Goal: Information Seeking & Learning: Learn about a topic

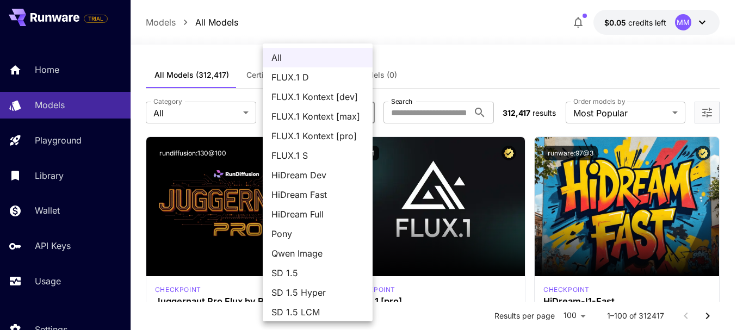
click at [447, 105] on div at bounding box center [371, 165] width 743 height 330
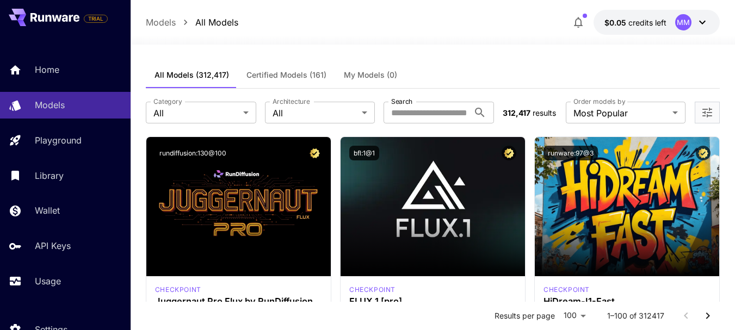
click at [449, 110] on input "Search" at bounding box center [425, 113] width 85 height 22
type input "*****"
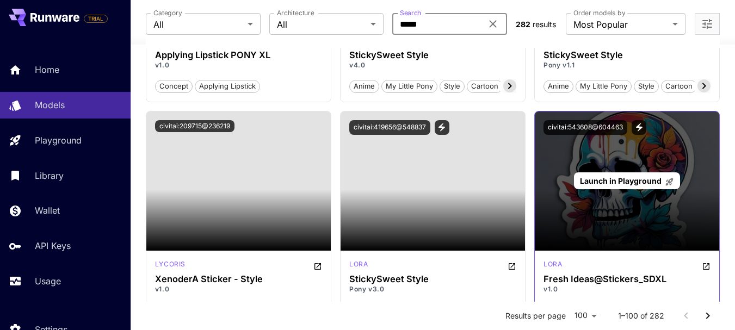
scroll to position [4295, 0]
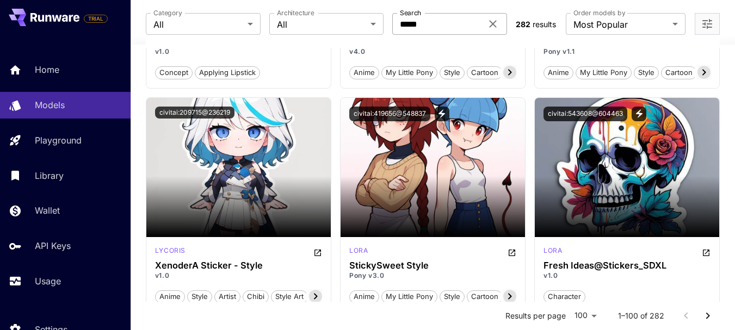
click at [490, 24] on icon at bounding box center [492, 23] width 13 height 13
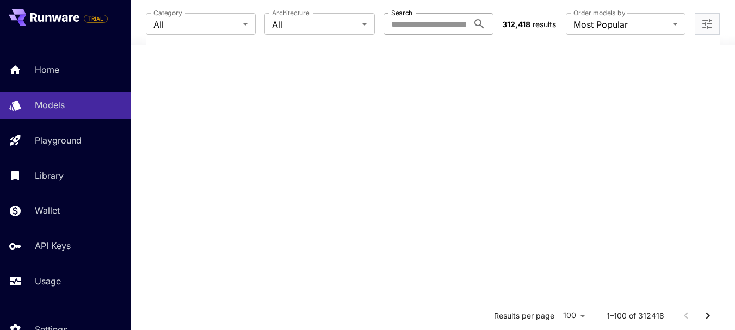
scroll to position [0, 0]
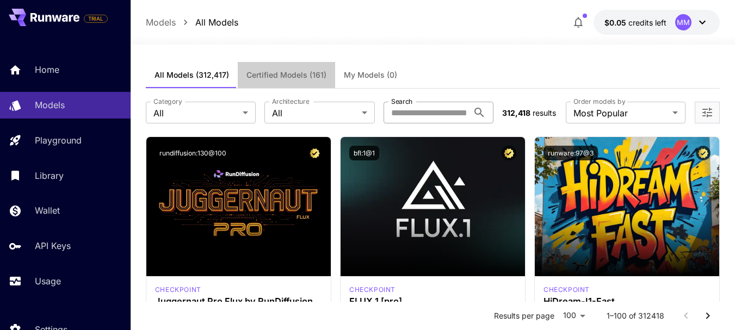
click at [300, 77] on span "Certified Models (161)" at bounding box center [286, 75] width 80 height 10
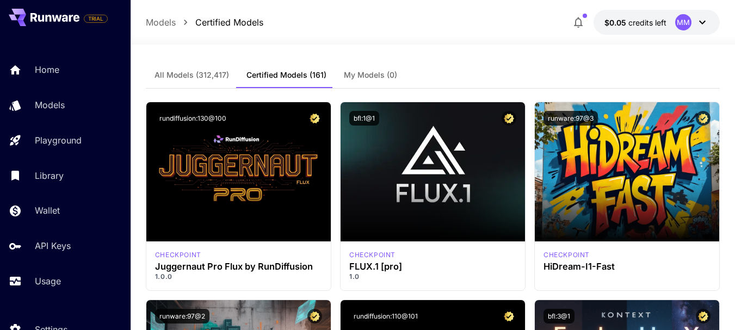
click at [217, 77] on span "All Models (312,417)" at bounding box center [191, 75] width 74 height 10
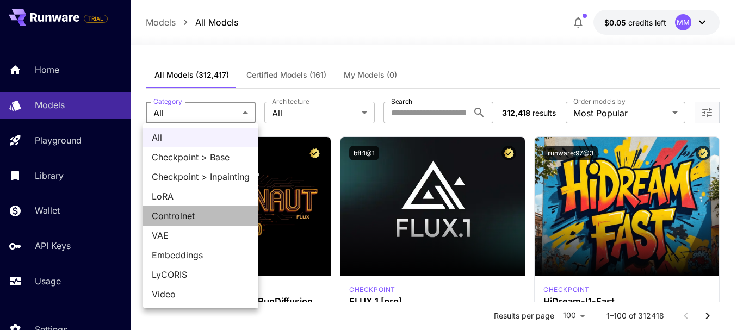
click at [191, 217] on span "Controlnet" at bounding box center [201, 215] width 98 height 13
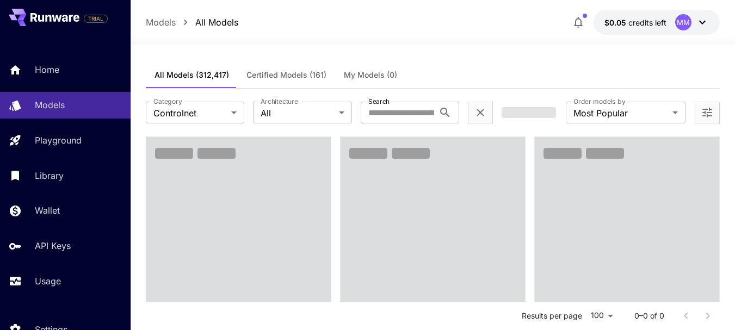
click at [301, 126] on div "**********" at bounding box center [433, 113] width 574 height 48
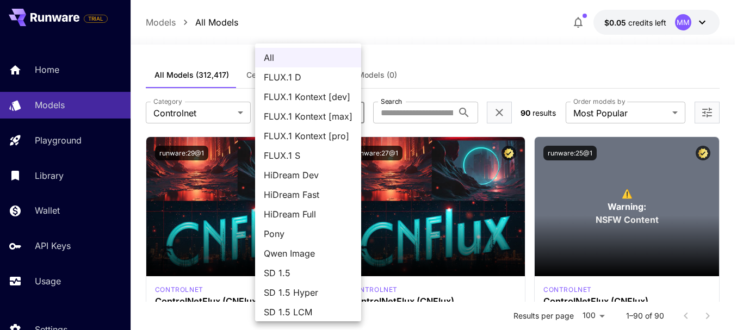
click at [635, 195] on div at bounding box center [371, 165] width 743 height 330
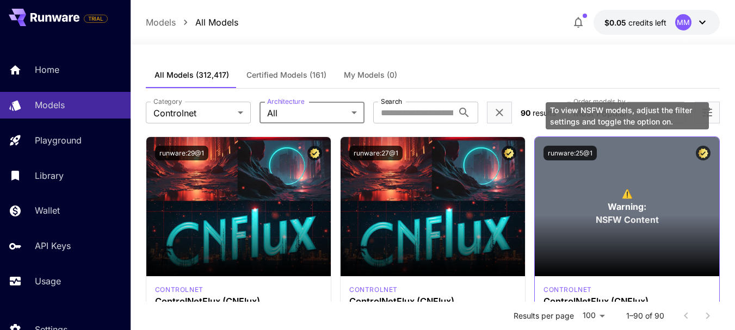
click at [633, 201] on span "Warning:" at bounding box center [626, 206] width 39 height 13
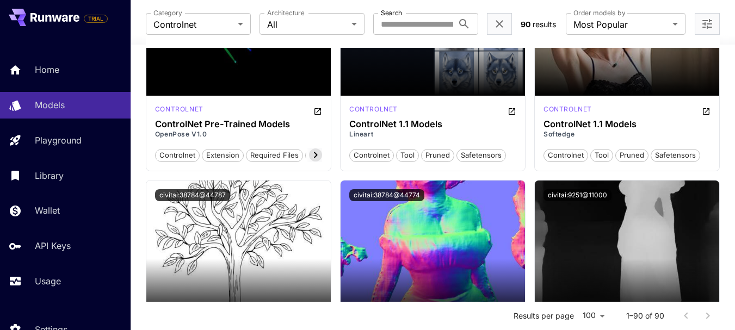
scroll to position [1142, 0]
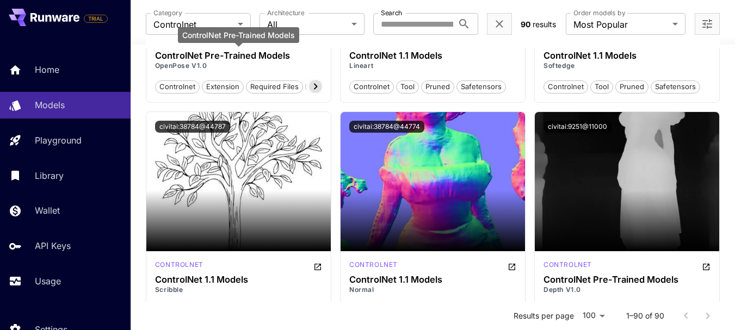
click at [218, 31] on div "ControlNet Pre-Trained Models" at bounding box center [238, 35] width 121 height 16
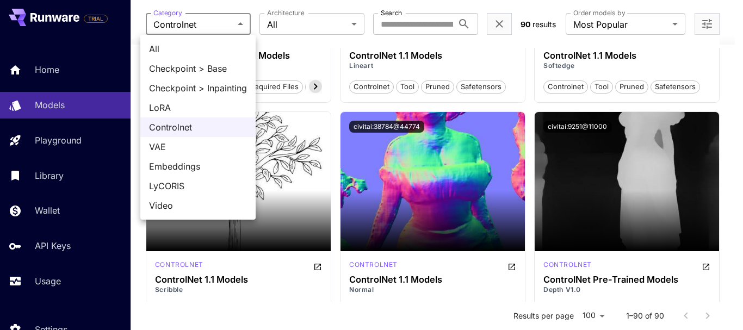
click at [183, 104] on span "LoRA" at bounding box center [198, 107] width 98 height 13
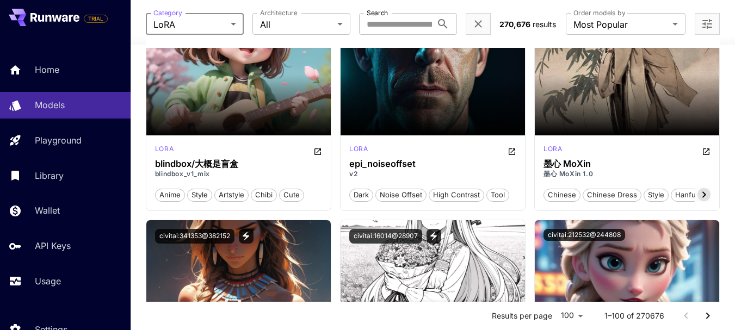
scroll to position [489, 0]
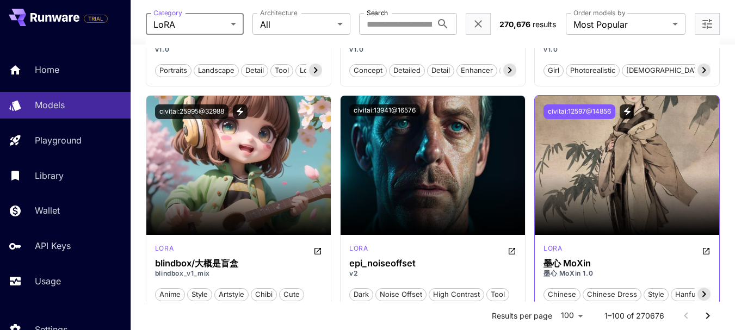
click at [604, 114] on button "civitai:12597@14856" at bounding box center [579, 111] width 72 height 15
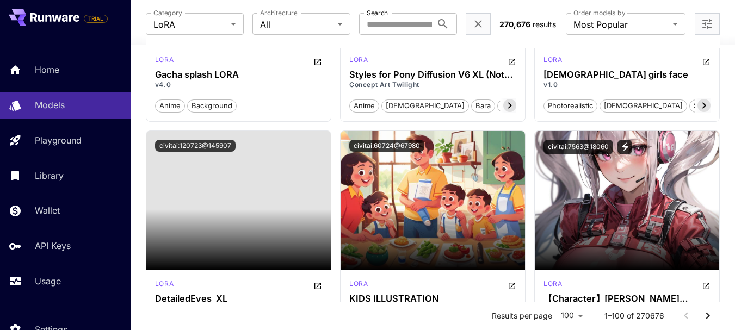
scroll to position [2990, 0]
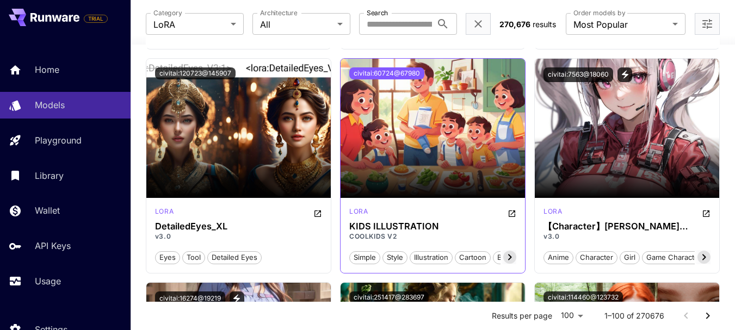
click at [395, 76] on button "civitai:60724@67980" at bounding box center [386, 73] width 75 height 12
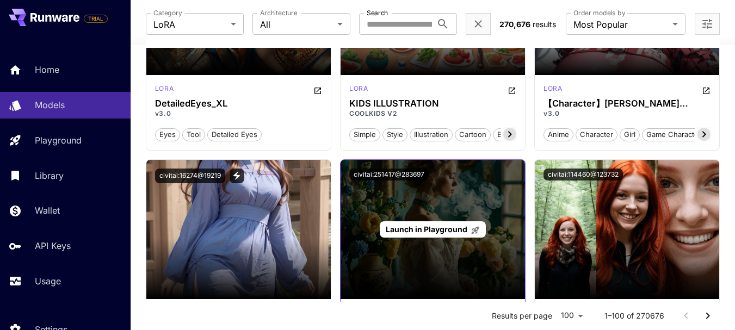
scroll to position [3208, 0]
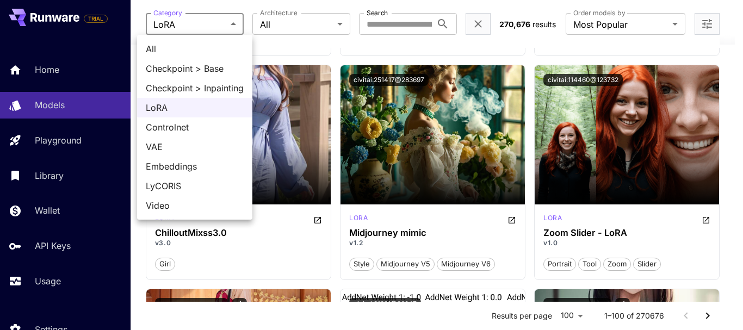
click at [191, 158] on li "Embeddings" at bounding box center [194, 167] width 115 height 20
click at [195, 146] on span "VAE" at bounding box center [195, 146] width 98 height 13
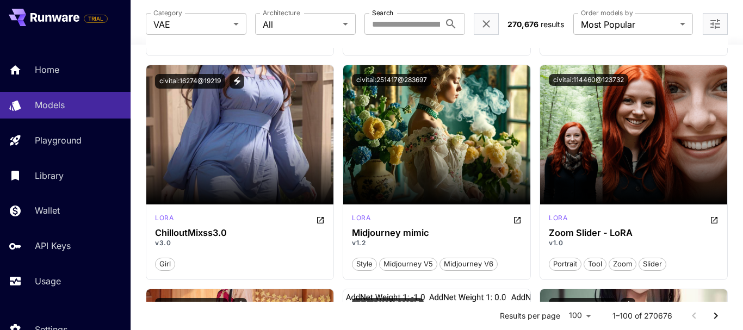
type input "***"
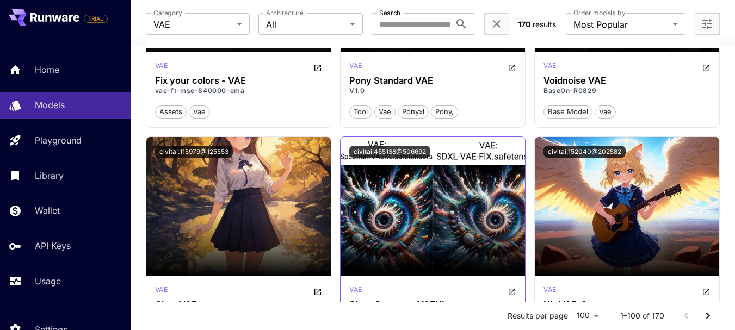
scroll to position [1686, 0]
